Goal: Information Seeking & Learning: Learn about a topic

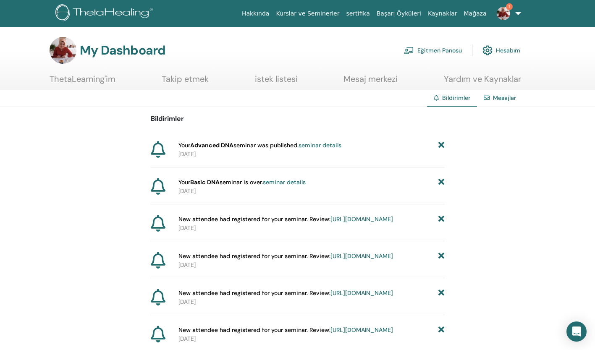
click at [504, 8] on img at bounding box center [503, 13] width 13 height 13
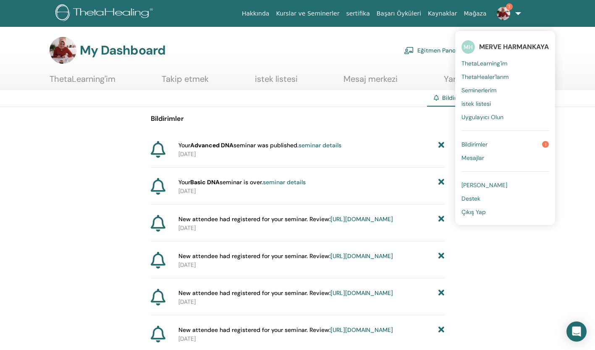
click at [489, 143] on link "Bildirimler 1" at bounding box center [505, 144] width 87 height 13
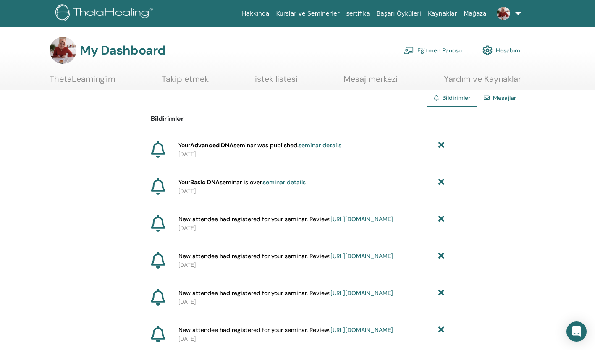
click at [329, 144] on link "seminar details" at bounding box center [320, 146] width 43 height 8
